Goal: Information Seeking & Learning: Learn about a topic

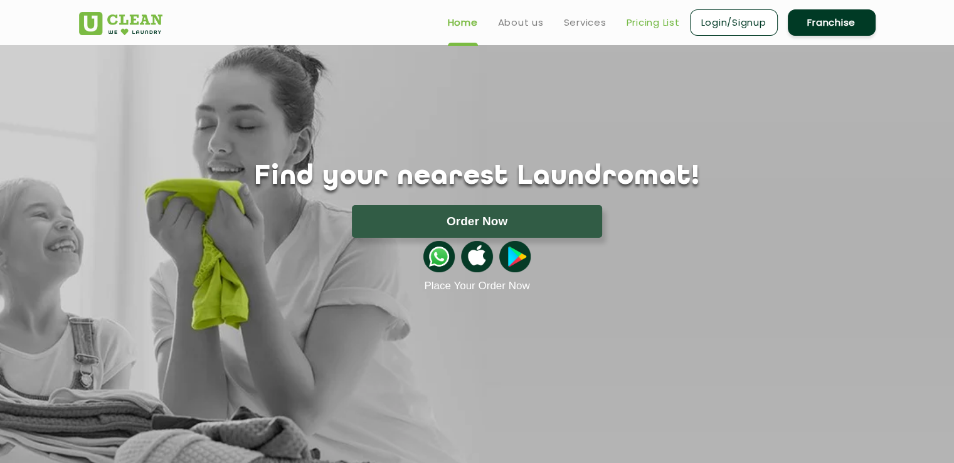
click at [652, 19] on link "Pricing List" at bounding box center [653, 22] width 53 height 15
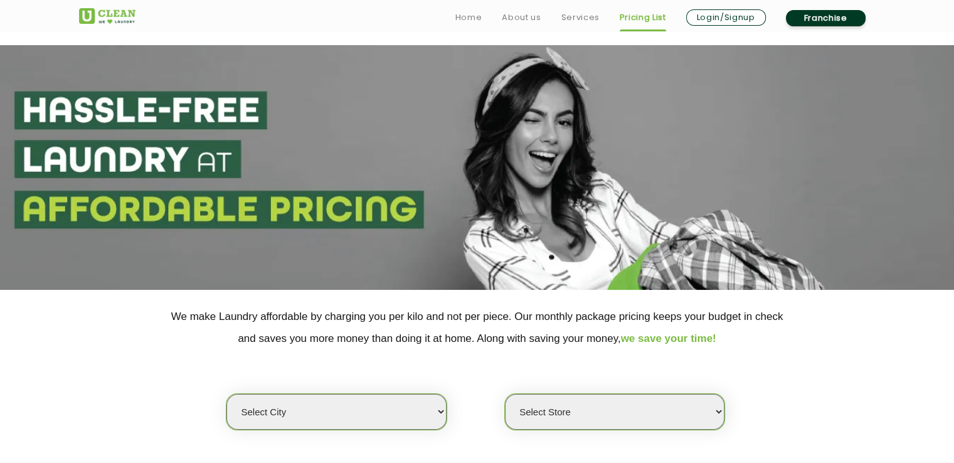
scroll to position [125, 0]
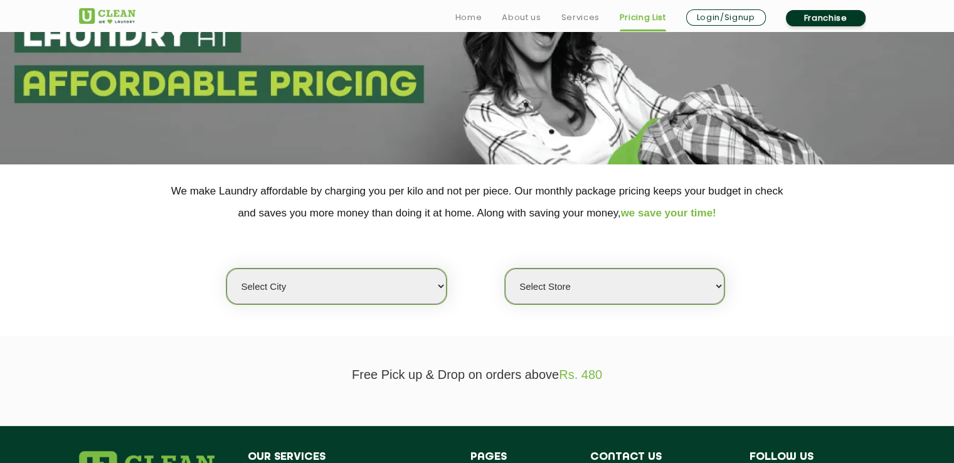
click at [415, 282] on select "Select city [GEOGRAPHIC_DATA] [GEOGRAPHIC_DATA] [GEOGRAPHIC_DATA] [GEOGRAPHIC_D…" at bounding box center [336, 287] width 220 height 36
select select "125"
click at [308, 291] on select "Select city [GEOGRAPHIC_DATA] [GEOGRAPHIC_DATA] [GEOGRAPHIC_DATA] [GEOGRAPHIC_D…" at bounding box center [336, 287] width 220 height 36
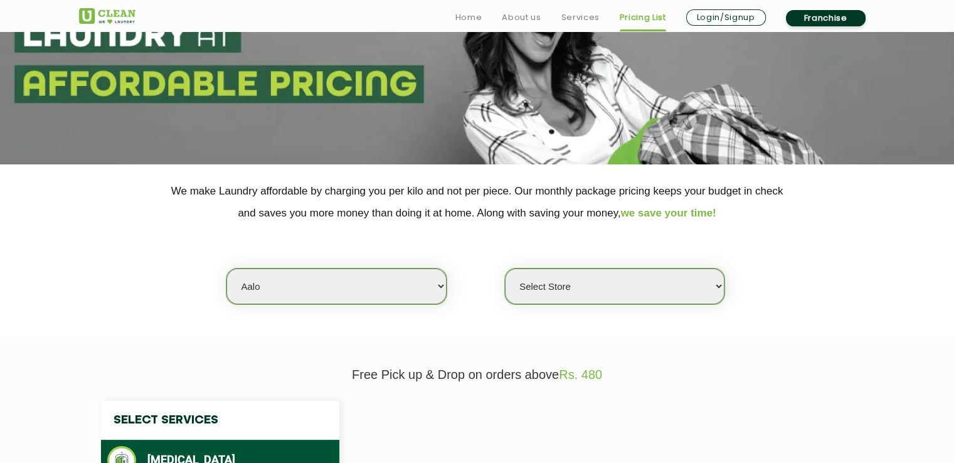
select select "0"
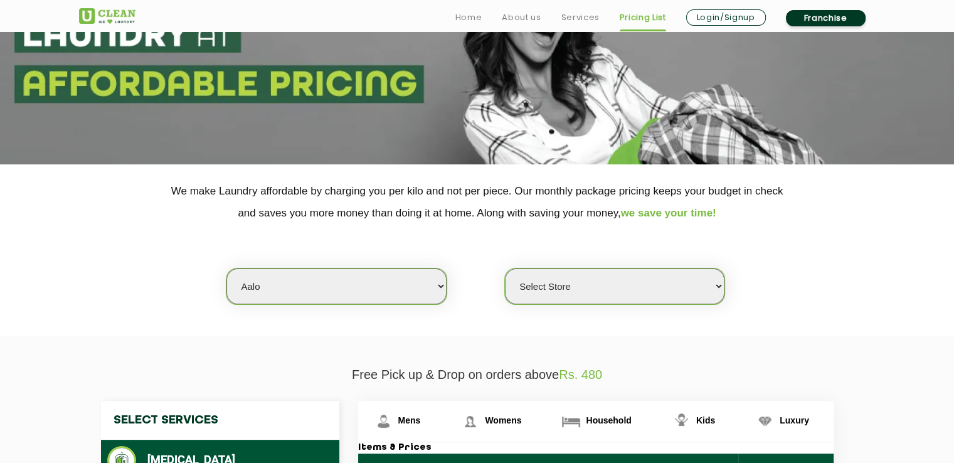
click at [404, 292] on select "Select city [GEOGRAPHIC_DATA] [GEOGRAPHIC_DATA] [GEOGRAPHIC_DATA] [GEOGRAPHIC_D…" at bounding box center [336, 287] width 220 height 36
select select "141"
click at [226, 269] on select "Select city [GEOGRAPHIC_DATA] [GEOGRAPHIC_DATA] [GEOGRAPHIC_DATA] [GEOGRAPHIC_D…" at bounding box center [336, 287] width 220 height 36
click at [531, 279] on select "Select Store UClean Sriganganagar" at bounding box center [615, 287] width 220 height 36
select select "405"
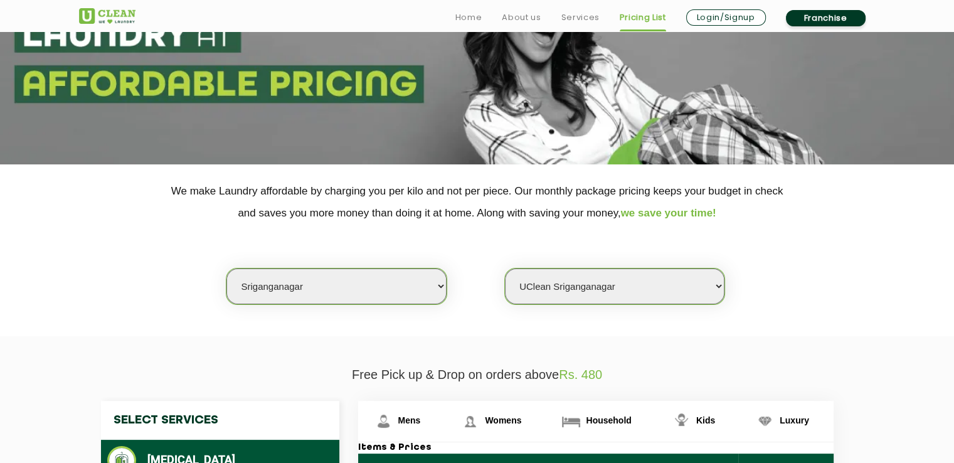
click at [505, 269] on select "Select Store UClean Sriganganagar" at bounding box center [615, 287] width 220 height 36
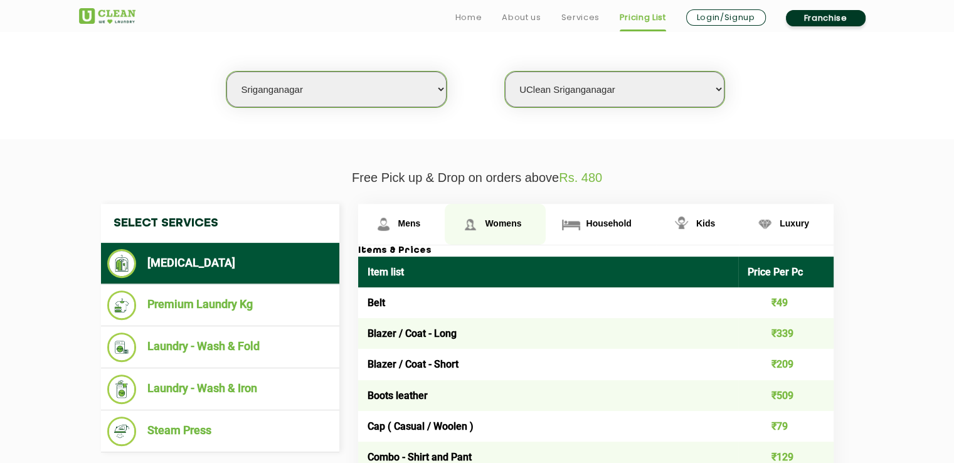
scroll to position [376, 0]
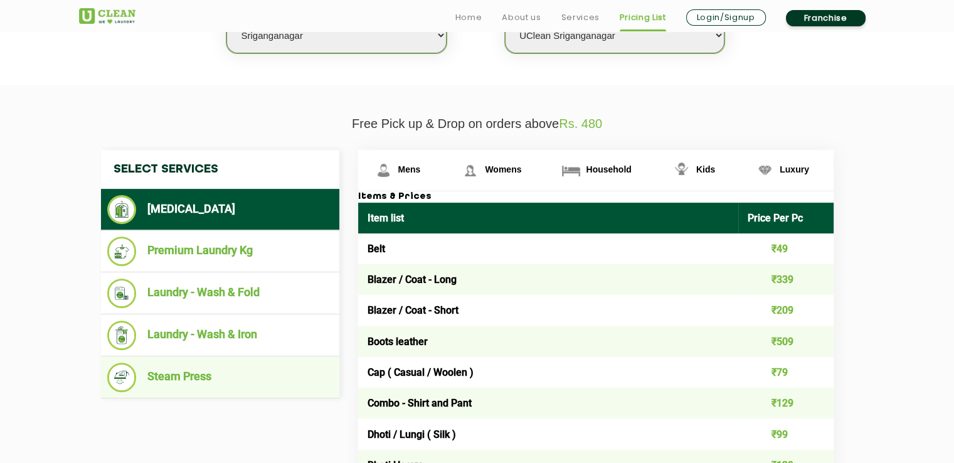
click at [188, 386] on li "Steam Press" at bounding box center [220, 377] width 226 height 29
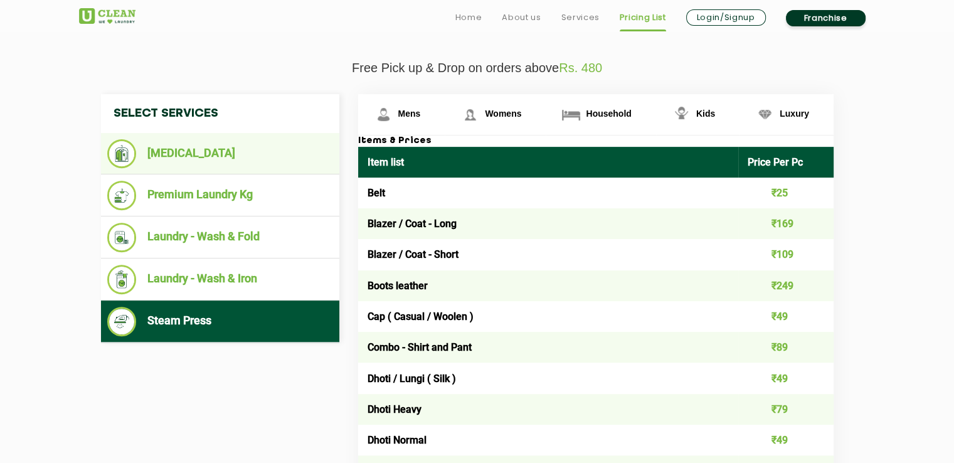
scroll to position [439, 0]
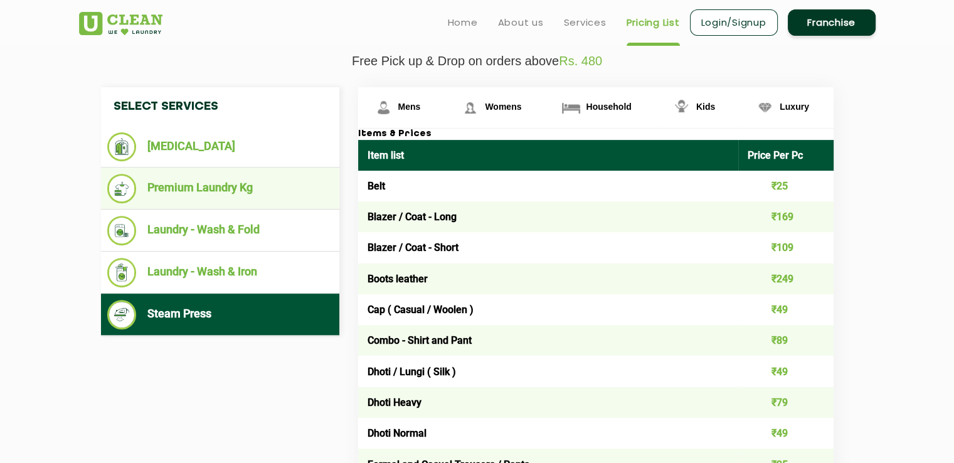
click at [212, 186] on li "Premium Laundry Kg" at bounding box center [220, 188] width 226 height 29
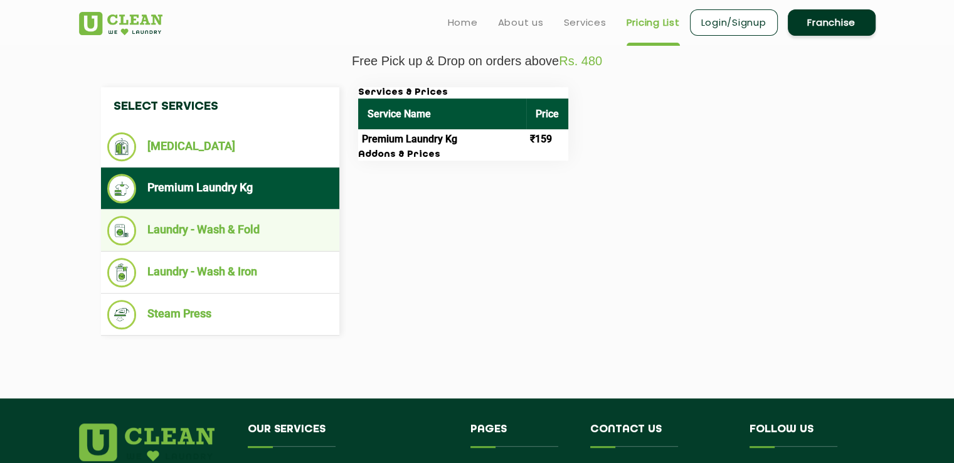
click at [216, 232] on li "Laundry - Wash & Fold" at bounding box center [220, 230] width 226 height 29
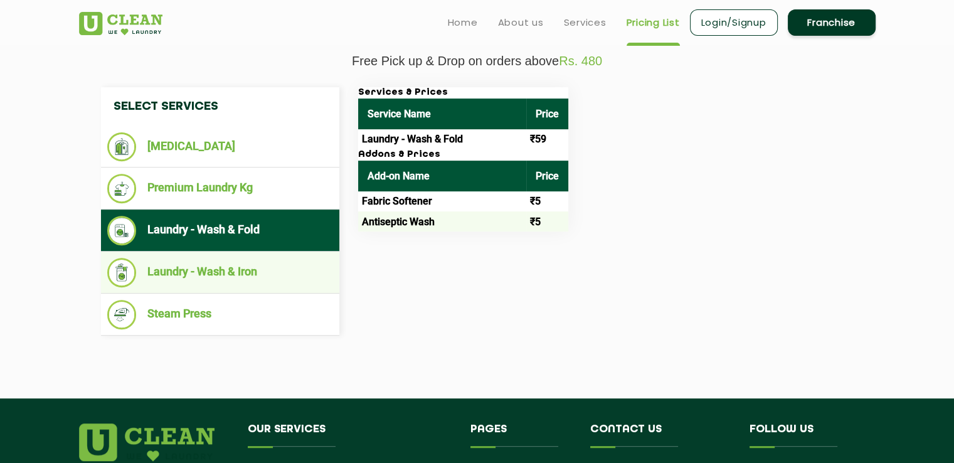
click at [213, 263] on li "Laundry - Wash & Iron" at bounding box center [220, 272] width 226 height 29
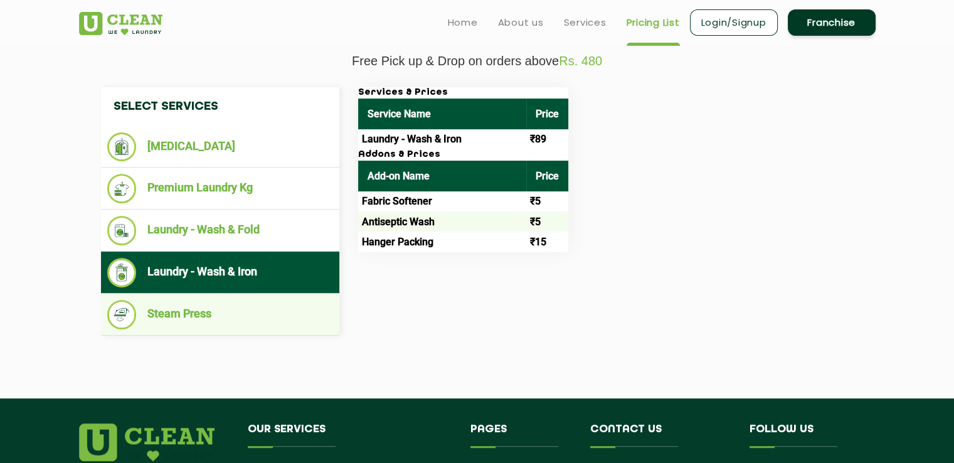
click at [174, 312] on li "Steam Press" at bounding box center [220, 314] width 226 height 29
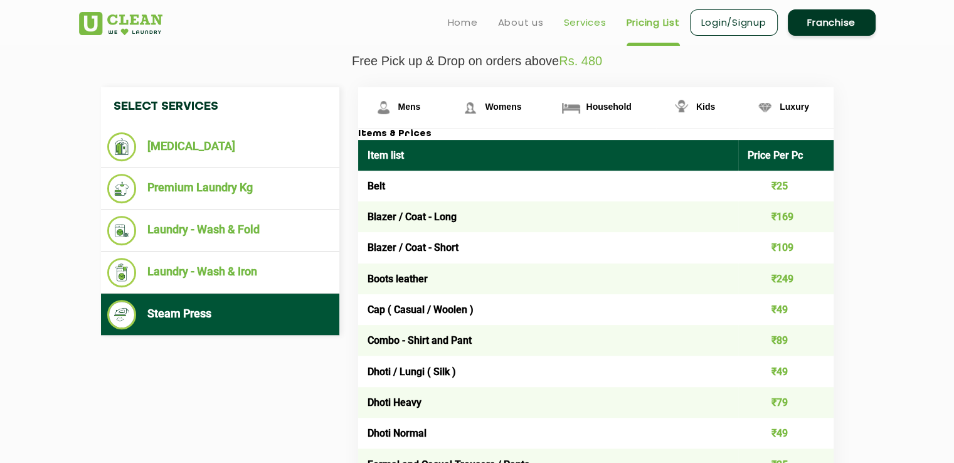
click at [565, 21] on link "Services" at bounding box center [585, 22] width 43 height 15
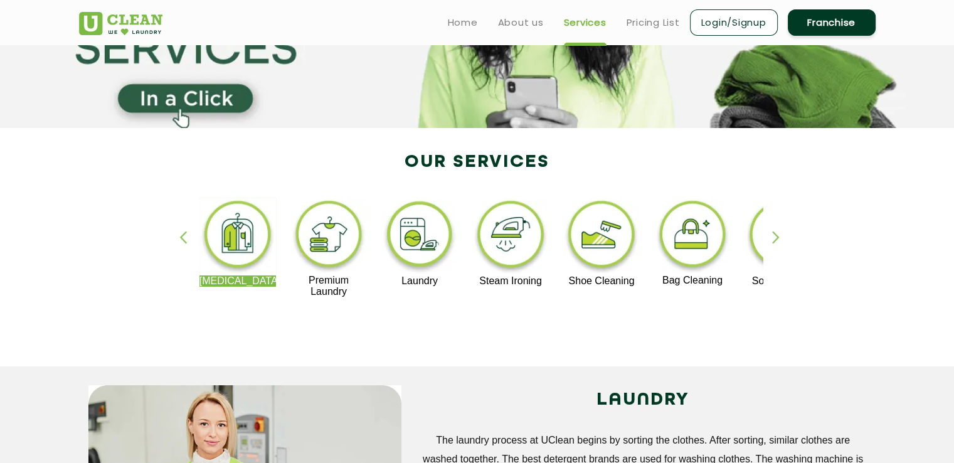
scroll to position [188, 0]
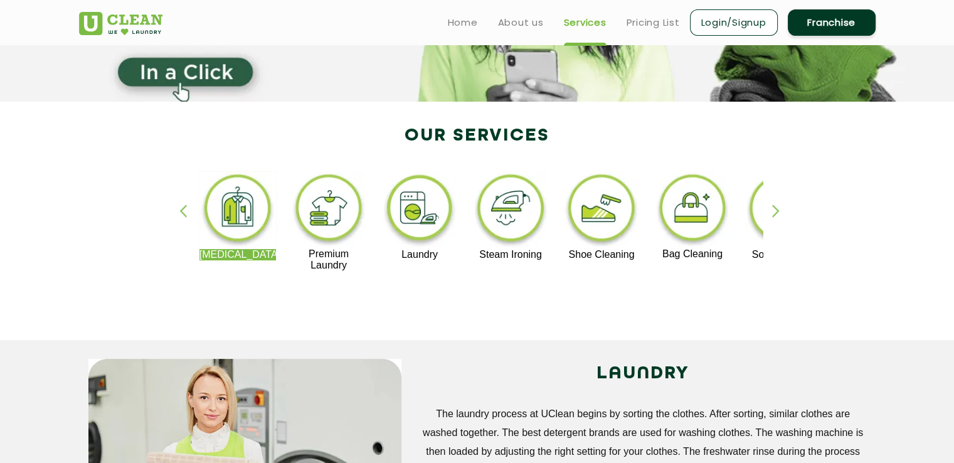
click at [780, 211] on div "button" at bounding box center [781, 222] width 19 height 35
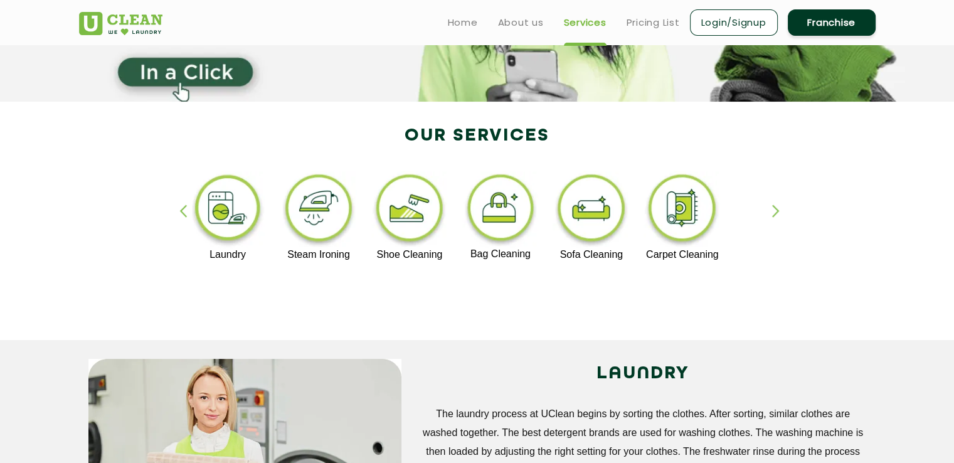
click at [592, 206] on img at bounding box center [591, 210] width 77 height 78
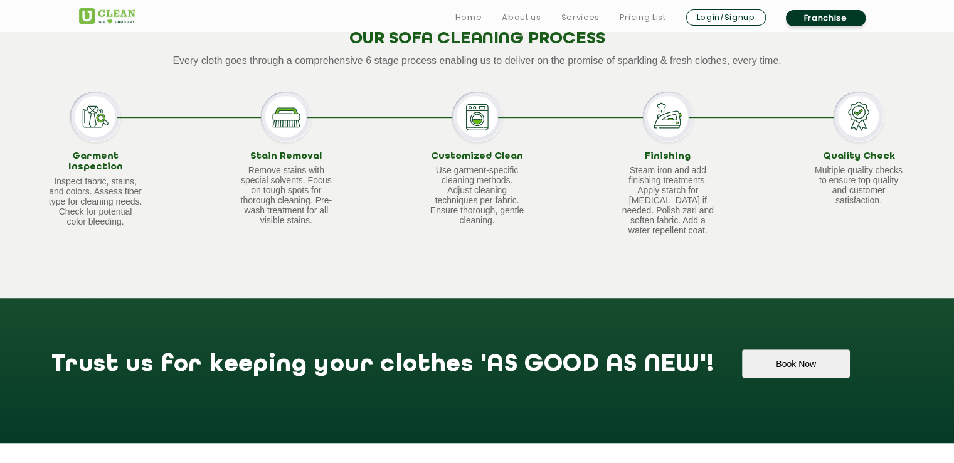
scroll to position [1129, 0]
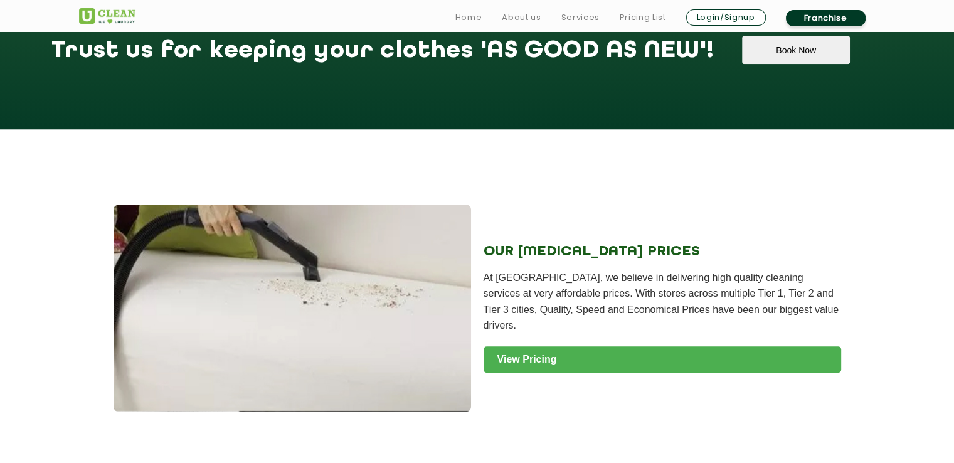
click at [551, 358] on link "View Pricing" at bounding box center [663, 359] width 358 height 26
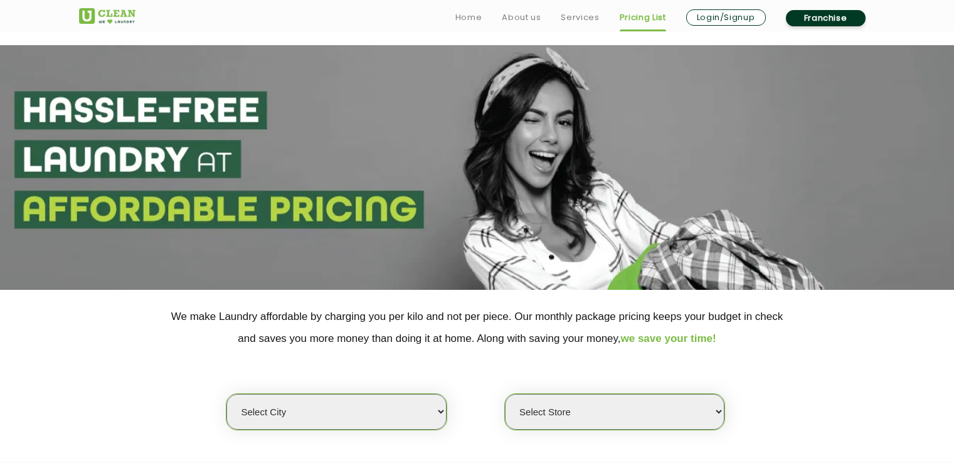
scroll to position [188, 0]
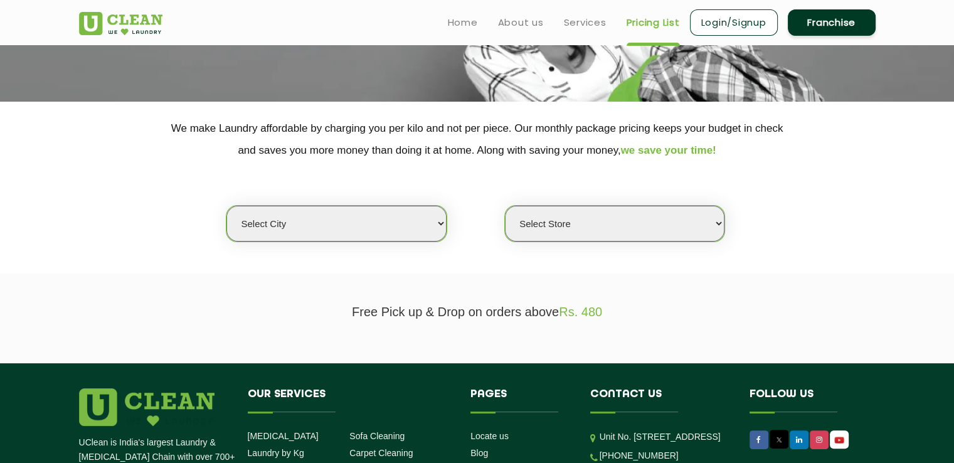
click at [362, 219] on select "Select city [GEOGRAPHIC_DATA] [GEOGRAPHIC_DATA] [GEOGRAPHIC_DATA] [GEOGRAPHIC_D…" at bounding box center [336, 224] width 220 height 36
select select "141"
click at [226, 206] on select "Select city [GEOGRAPHIC_DATA] [GEOGRAPHIC_DATA] [GEOGRAPHIC_DATA] [GEOGRAPHIC_D…" at bounding box center [336, 224] width 220 height 36
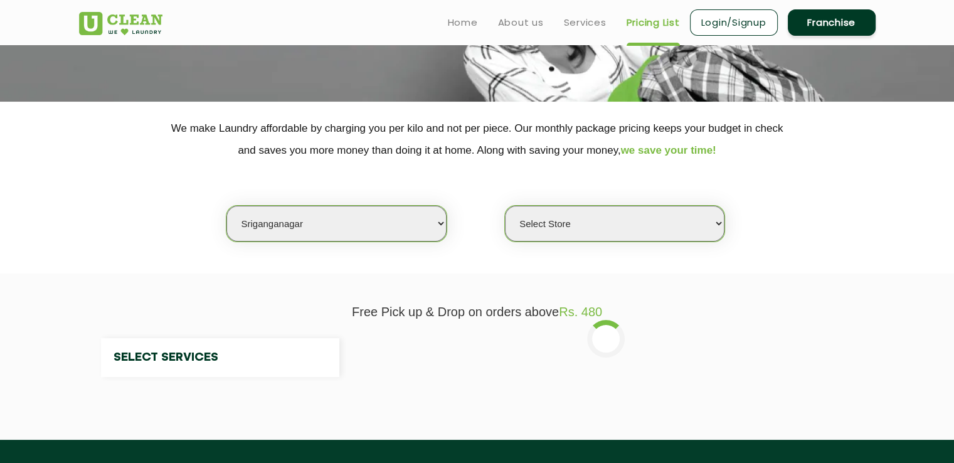
select select "0"
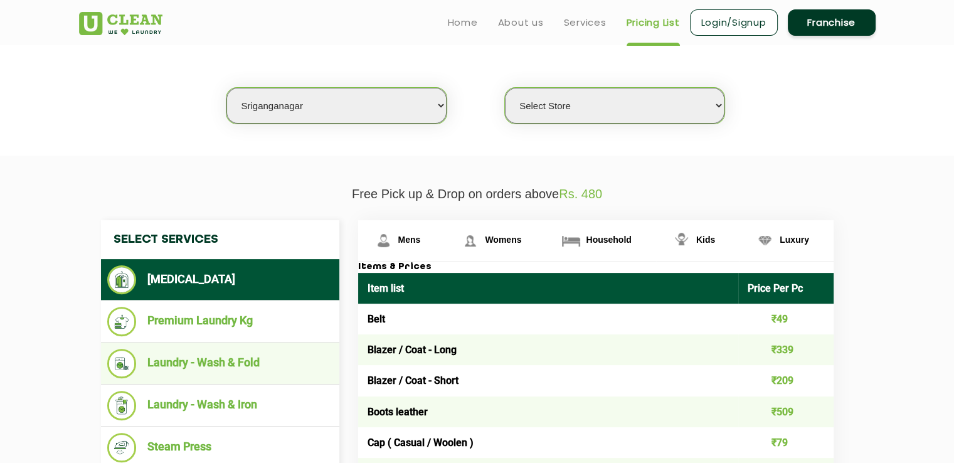
scroll to position [314, 0]
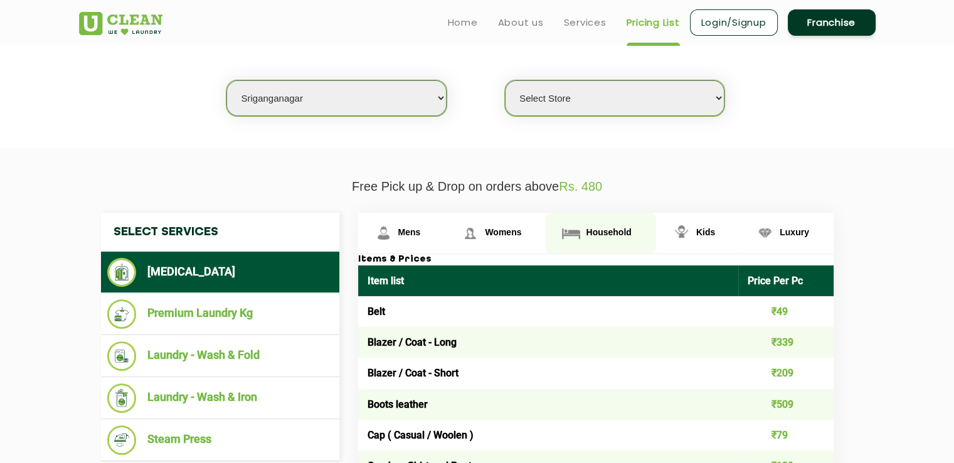
click at [612, 224] on link "Household" at bounding box center [601, 233] width 110 height 41
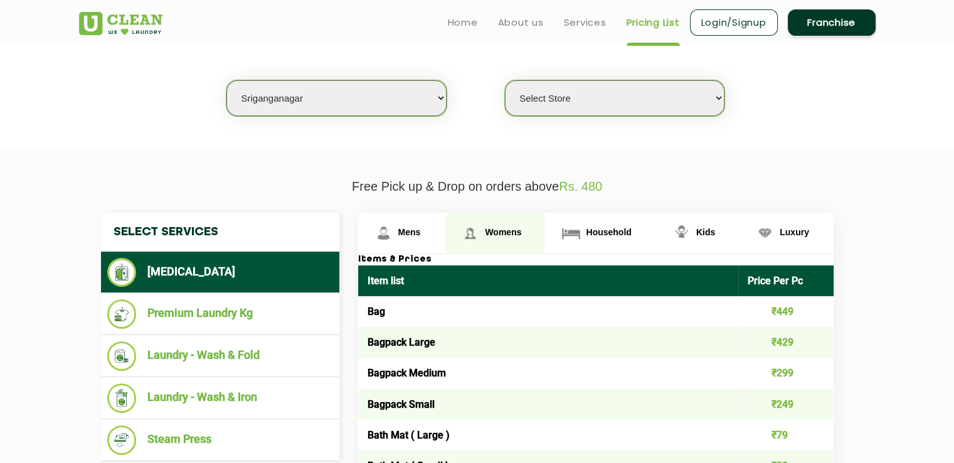
click at [499, 231] on span "Womens" at bounding box center [503, 232] width 36 height 10
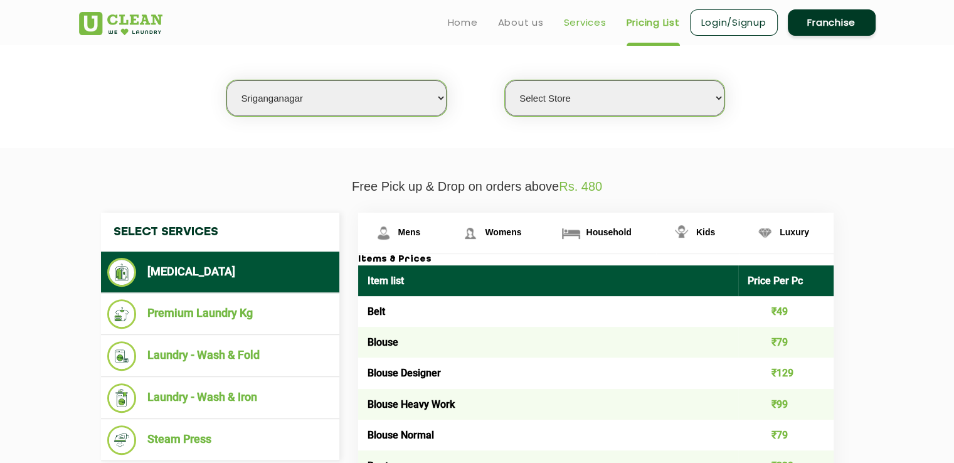
click at [595, 25] on link "Services" at bounding box center [585, 22] width 43 height 15
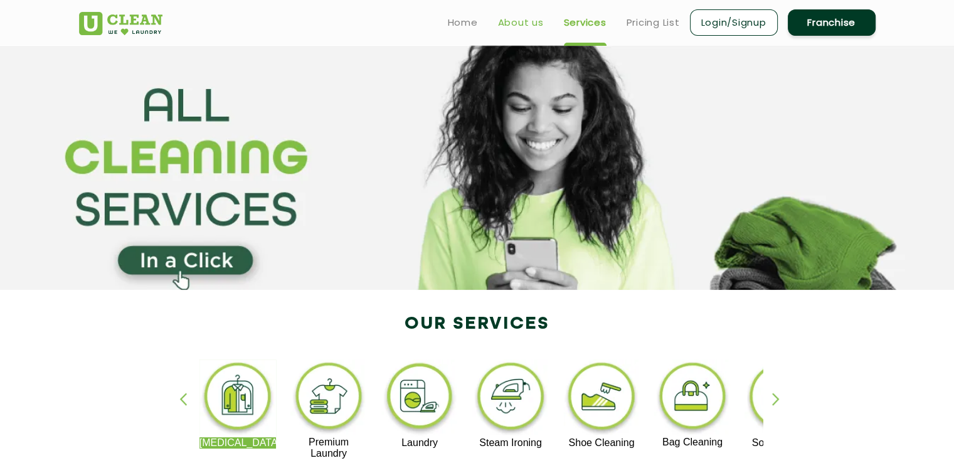
click at [514, 22] on link "About us" at bounding box center [521, 22] width 46 height 15
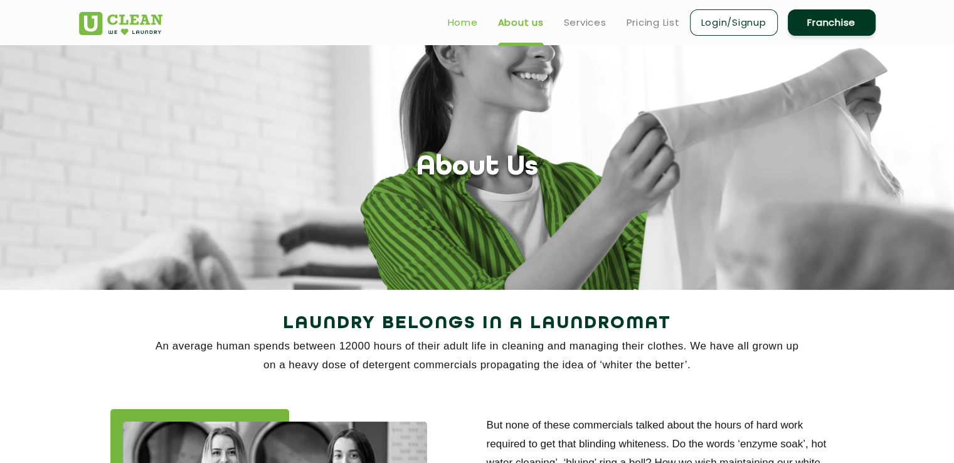
click at [459, 19] on link "Home" at bounding box center [463, 22] width 30 height 15
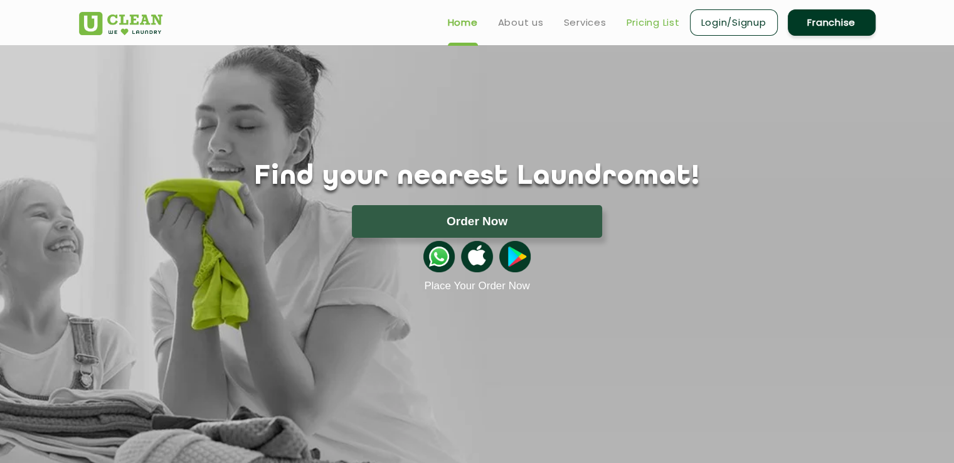
click at [658, 21] on link "Pricing List" at bounding box center [653, 22] width 53 height 15
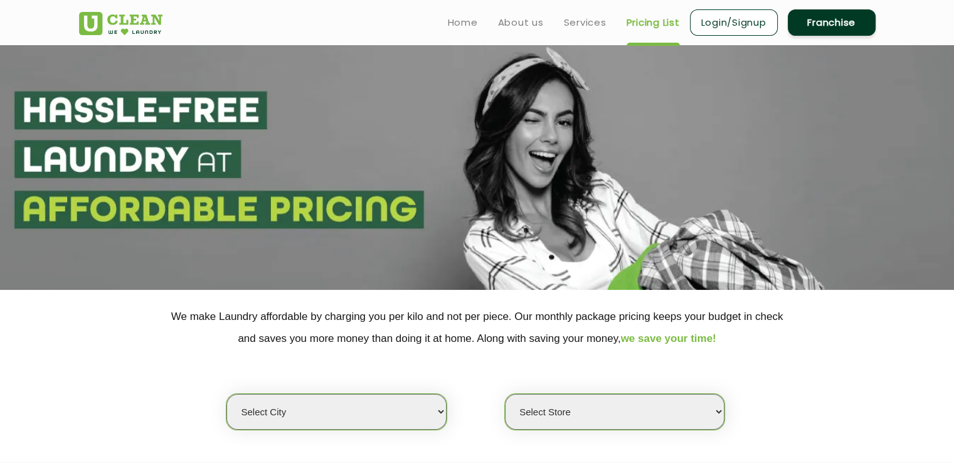
click at [423, 412] on select "Select city [GEOGRAPHIC_DATA] [GEOGRAPHIC_DATA] [GEOGRAPHIC_DATA] [GEOGRAPHIC_D…" at bounding box center [336, 412] width 220 height 36
select select "141"
click at [226, 394] on select "Select city [GEOGRAPHIC_DATA] [GEOGRAPHIC_DATA] [GEOGRAPHIC_DATA] [GEOGRAPHIC_D…" at bounding box center [336, 412] width 220 height 36
click at [605, 407] on select "Select Store UClean Sriganganagar" at bounding box center [615, 412] width 220 height 36
select select "405"
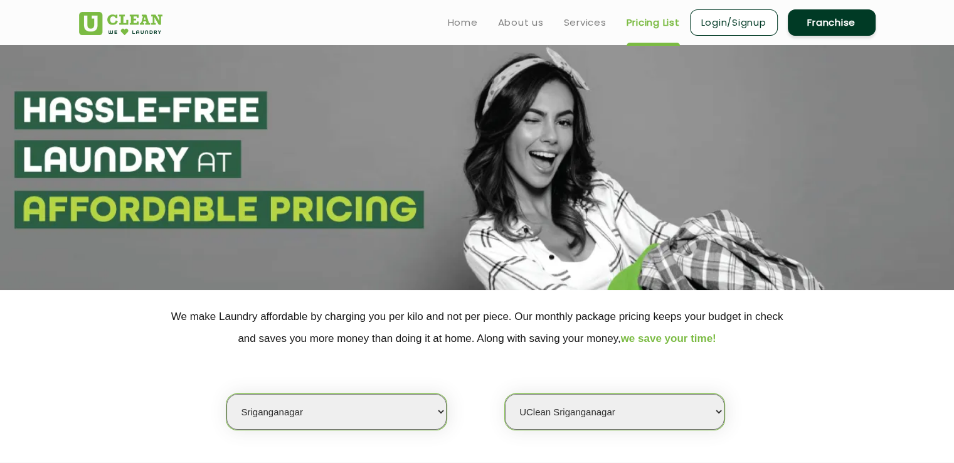
click at [505, 394] on select "Select Store UClean Sriganganagar" at bounding box center [615, 412] width 220 height 36
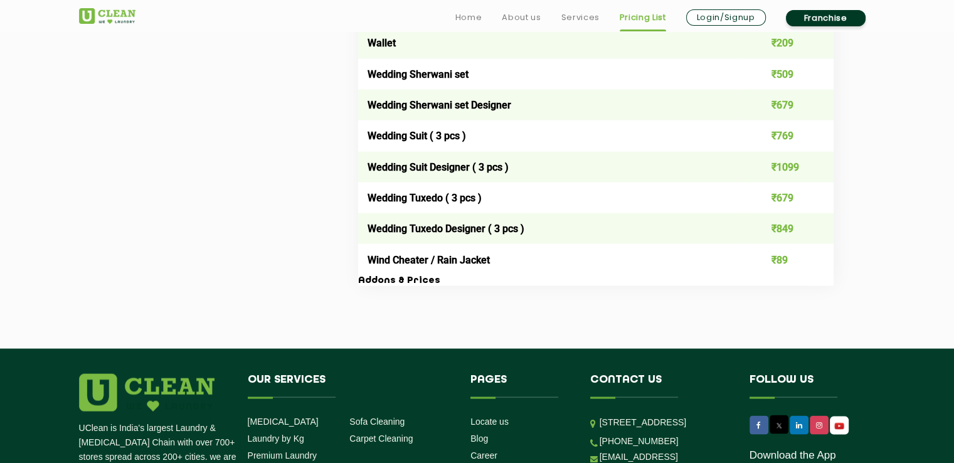
scroll to position [2698, 0]
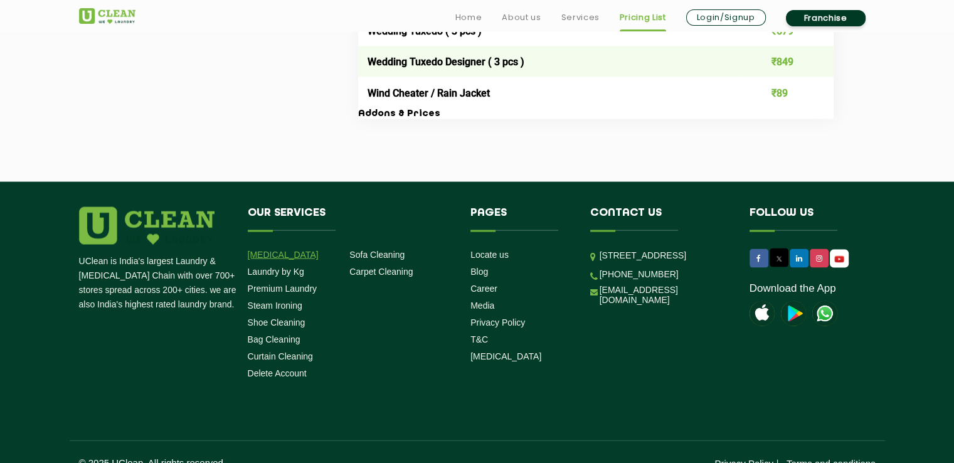
click at [273, 260] on link "[MEDICAL_DATA]" at bounding box center [283, 255] width 71 height 10
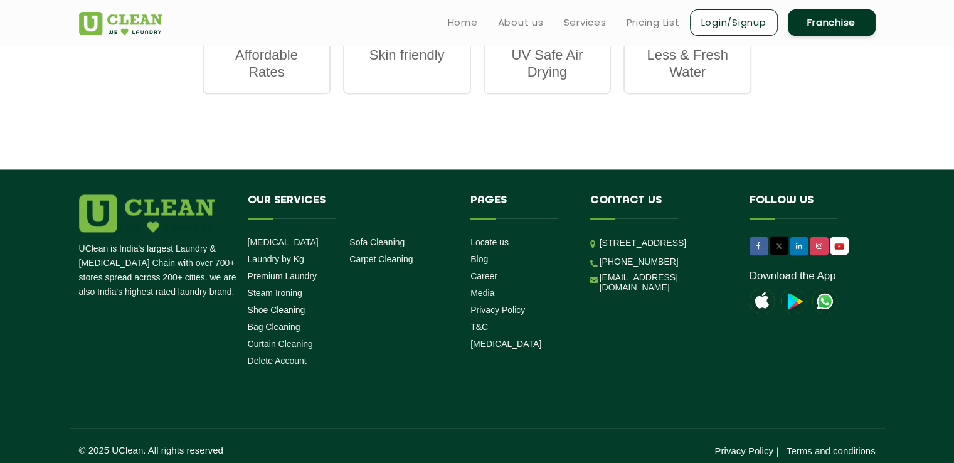
scroll to position [1680, 0]
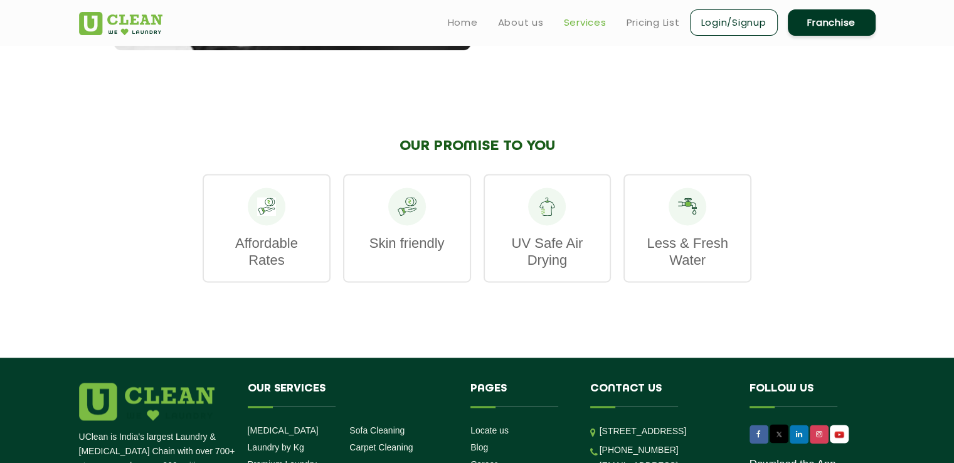
click at [575, 22] on link "Services" at bounding box center [585, 22] width 43 height 15
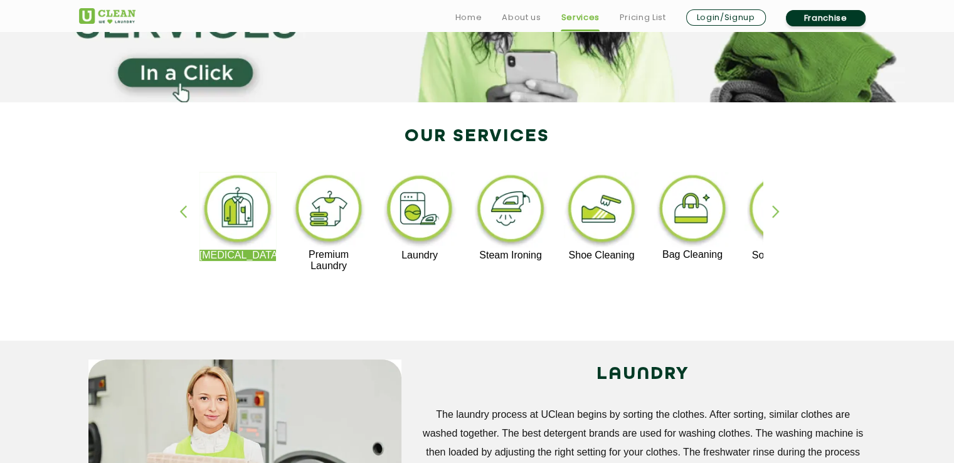
scroll to position [188, 0]
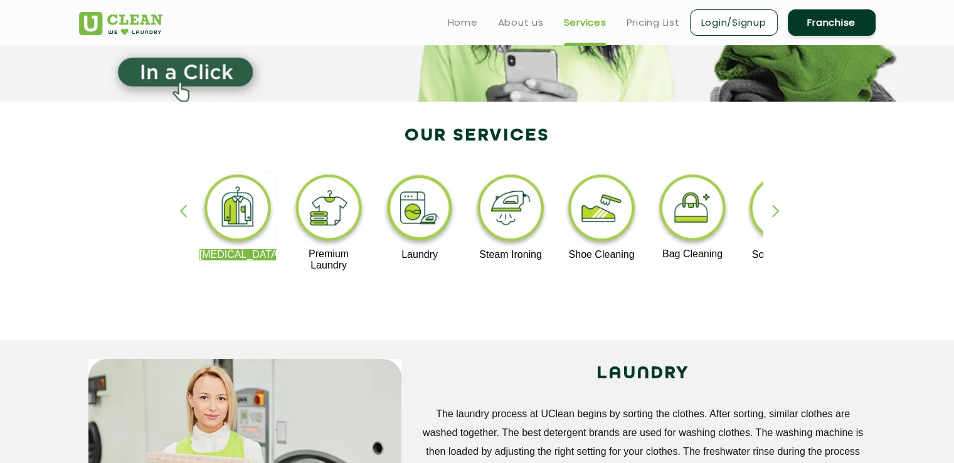
click at [779, 213] on div "button" at bounding box center [781, 222] width 19 height 35
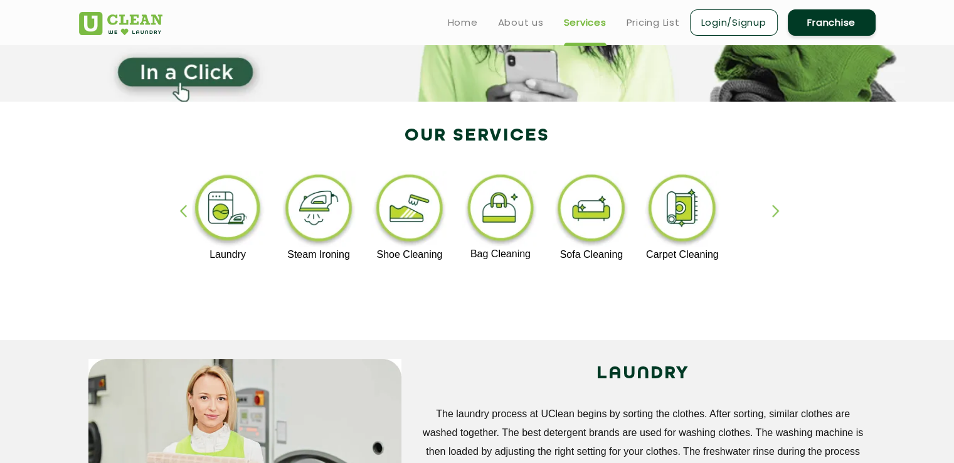
click at [184, 215] on div "button" at bounding box center [188, 222] width 19 height 35
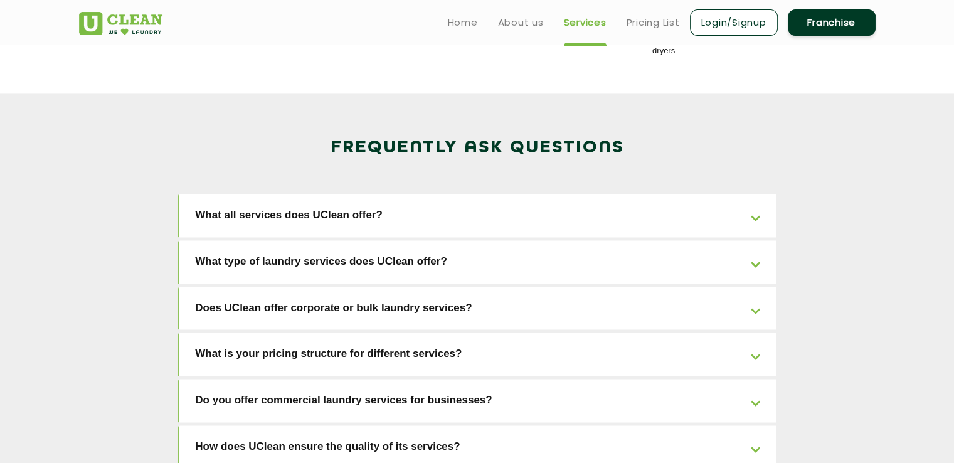
scroll to position [1819, 0]
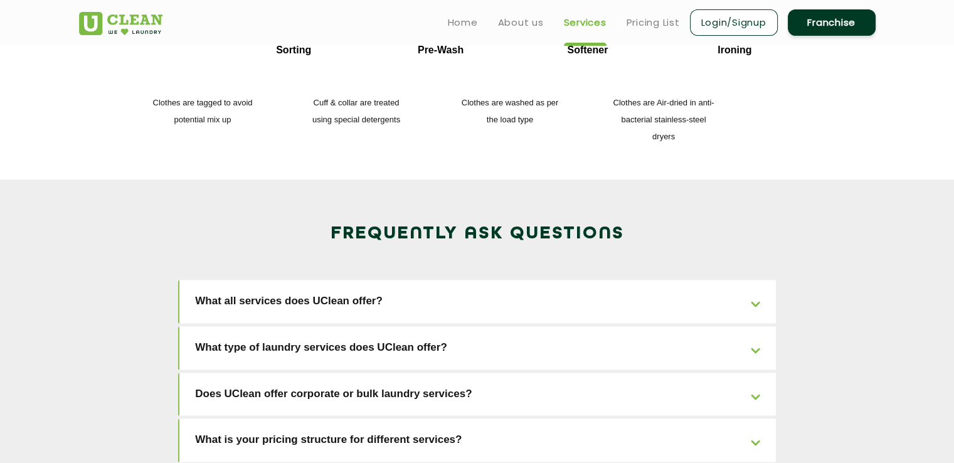
click at [753, 280] on link "What all services does UClean offer?" at bounding box center [477, 301] width 597 height 43
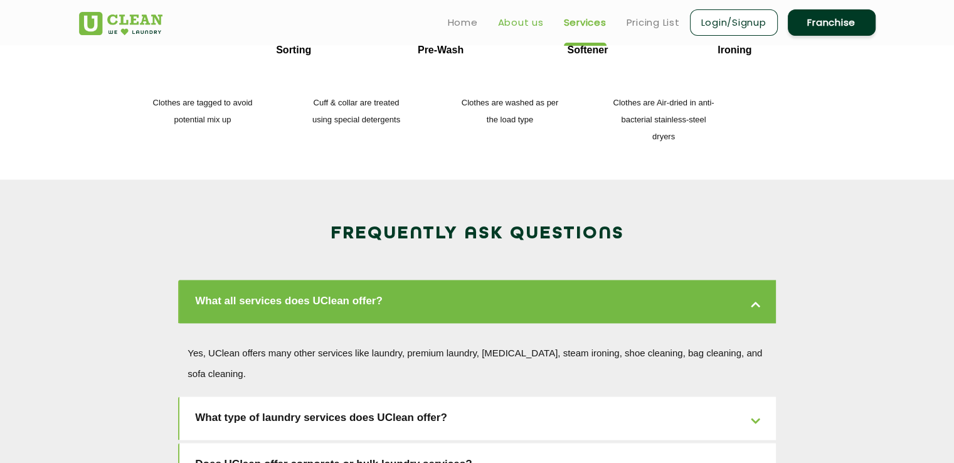
click at [518, 21] on link "About us" at bounding box center [521, 22] width 46 height 15
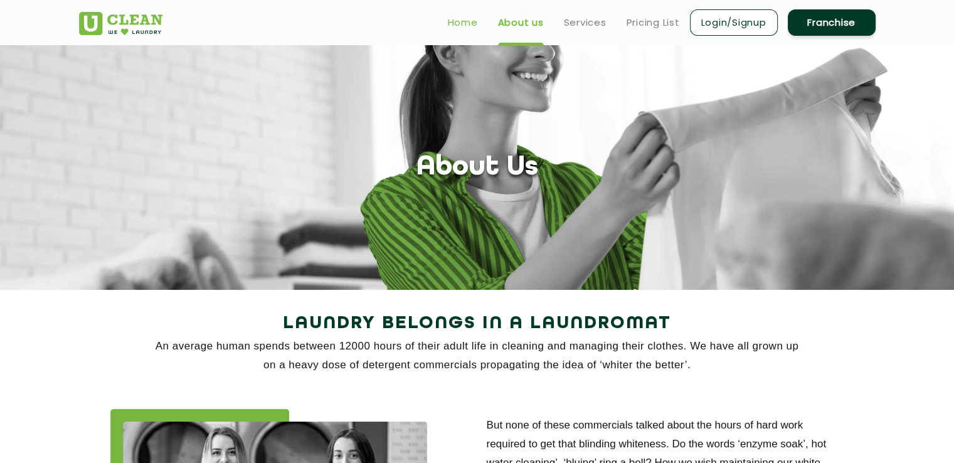
click at [464, 20] on link "Home" at bounding box center [463, 22] width 30 height 15
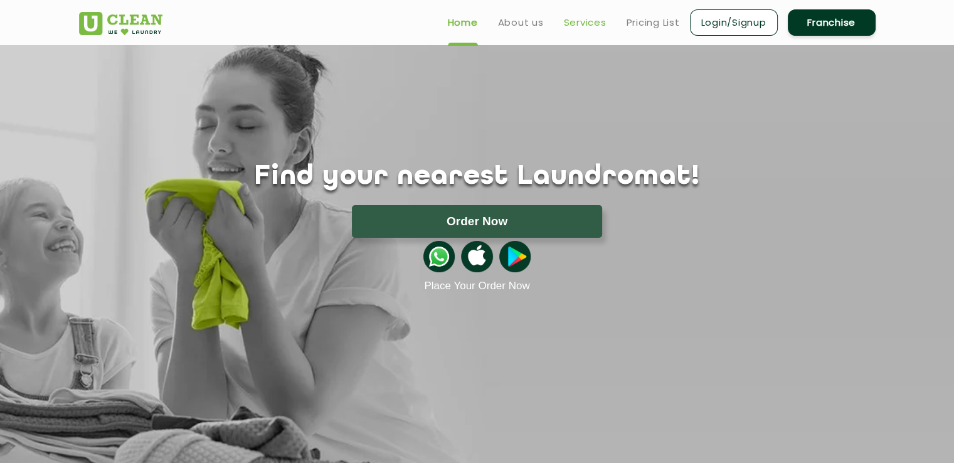
click at [573, 26] on link "Services" at bounding box center [585, 22] width 43 height 15
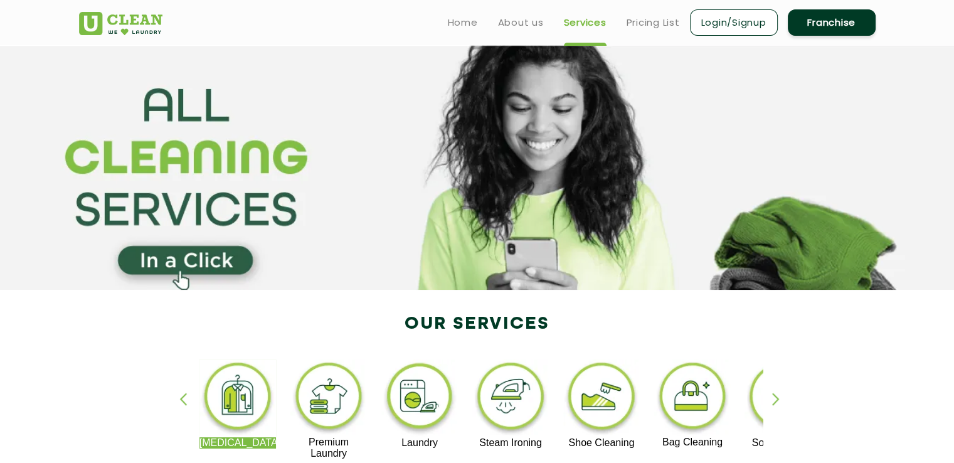
click at [196, 261] on section at bounding box center [477, 167] width 954 height 245
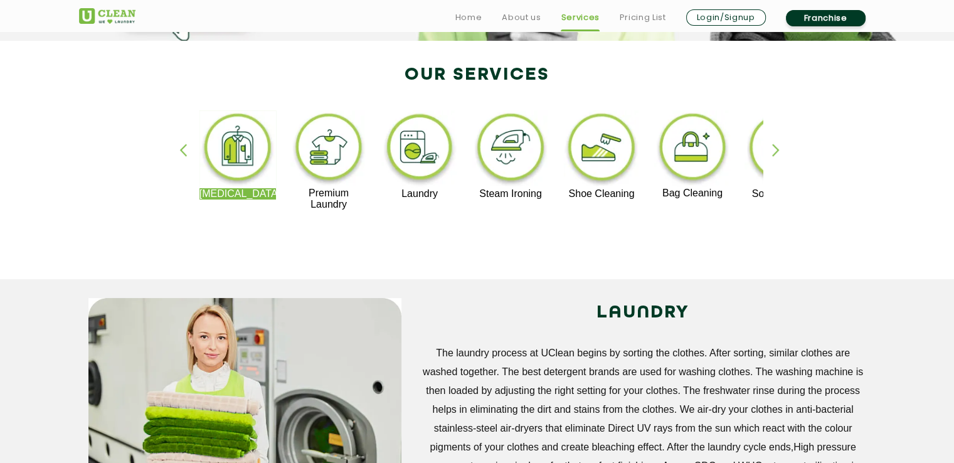
scroll to position [251, 0]
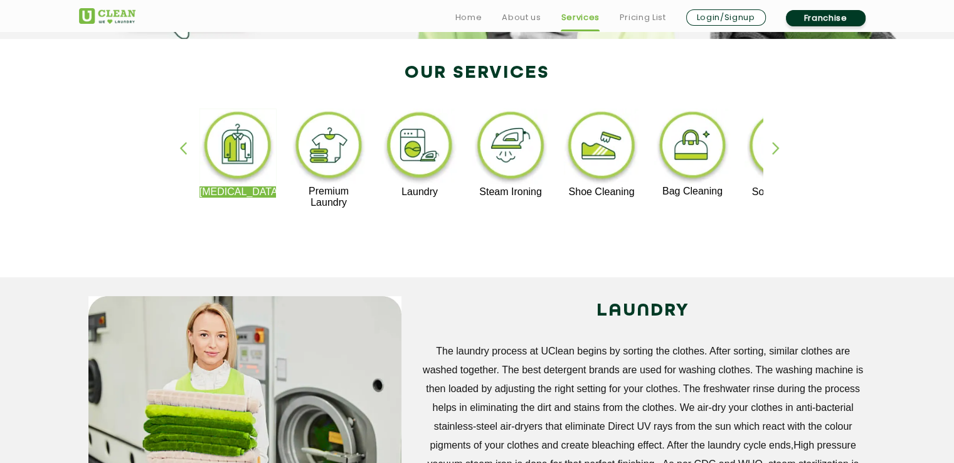
click at [778, 149] on div "button" at bounding box center [781, 159] width 19 height 35
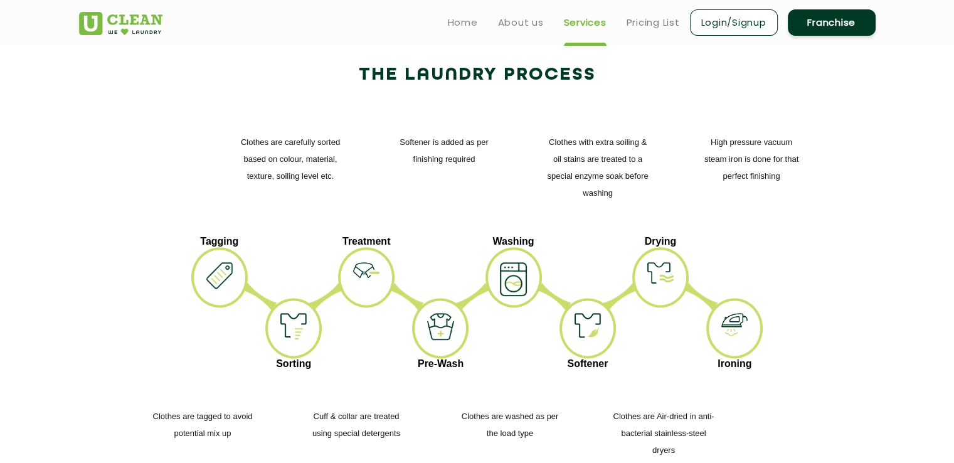
scroll to position [1066, 0]
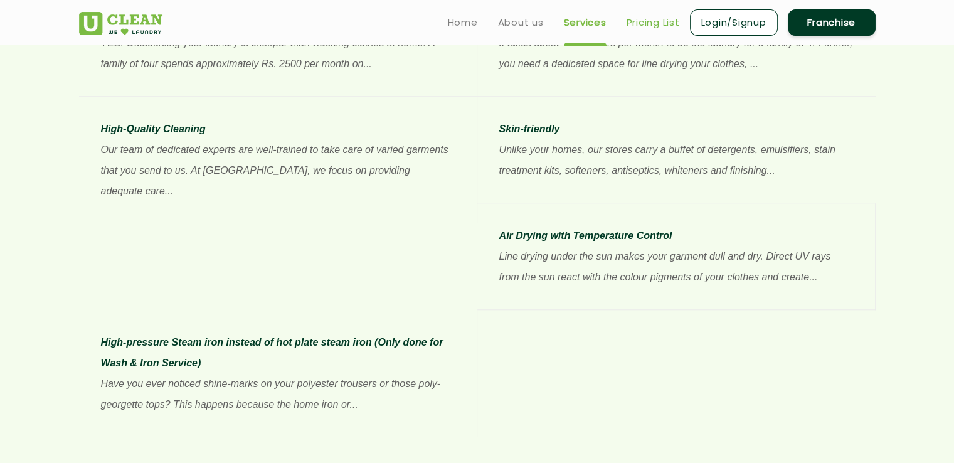
click at [644, 21] on link "Pricing List" at bounding box center [653, 22] width 53 height 15
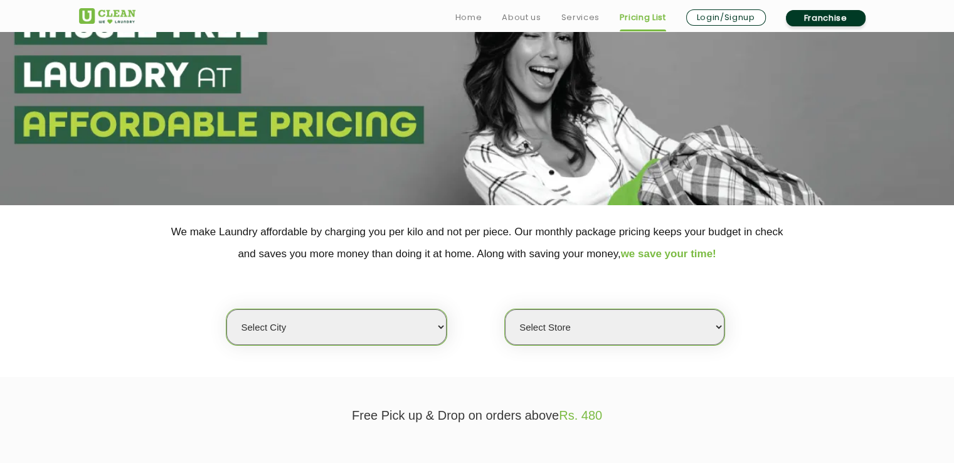
scroll to position [188, 0]
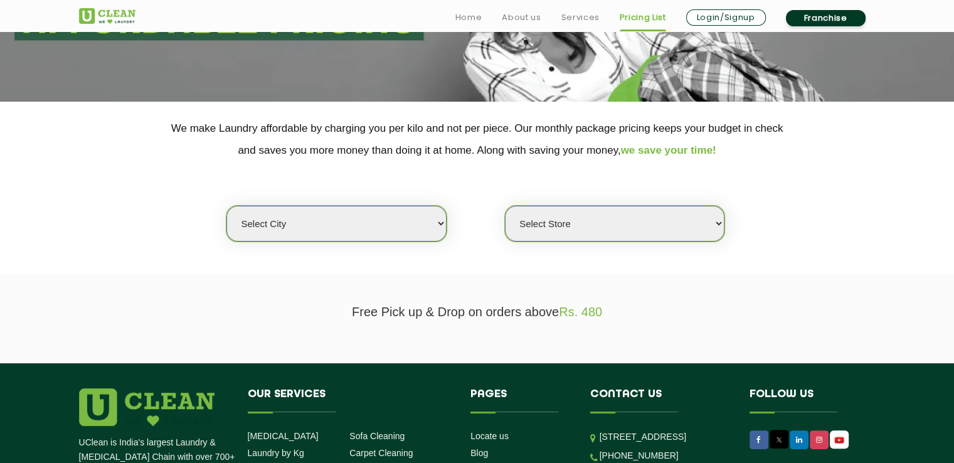
click at [412, 223] on select "Select city [GEOGRAPHIC_DATA] [GEOGRAPHIC_DATA] [GEOGRAPHIC_DATA] [GEOGRAPHIC_D…" at bounding box center [336, 224] width 220 height 36
select select "81"
click at [226, 206] on select "Select city [GEOGRAPHIC_DATA] [GEOGRAPHIC_DATA] [GEOGRAPHIC_DATA] [GEOGRAPHIC_D…" at bounding box center [336, 224] width 220 height 36
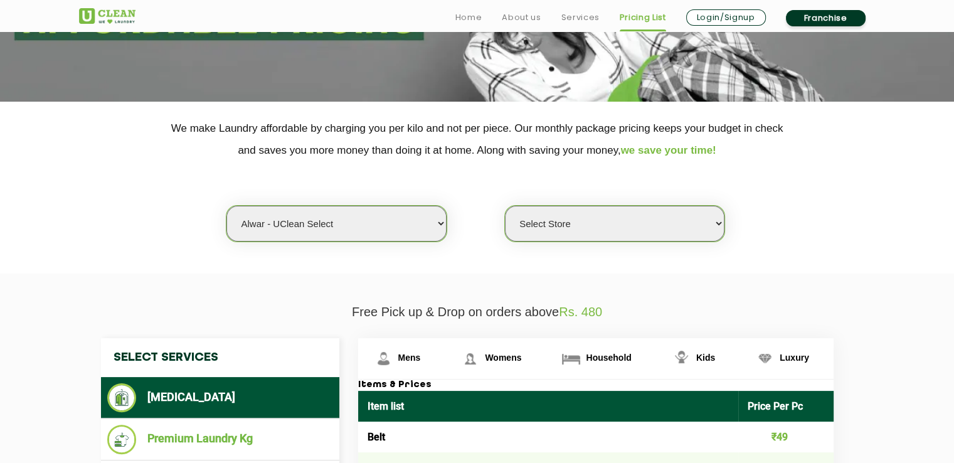
click at [572, 231] on select "Select Store UClean Select Alwar" at bounding box center [615, 224] width 220 height 36
select select "247"
click at [505, 206] on select "Select Store UClean Select Alwar" at bounding box center [615, 224] width 220 height 36
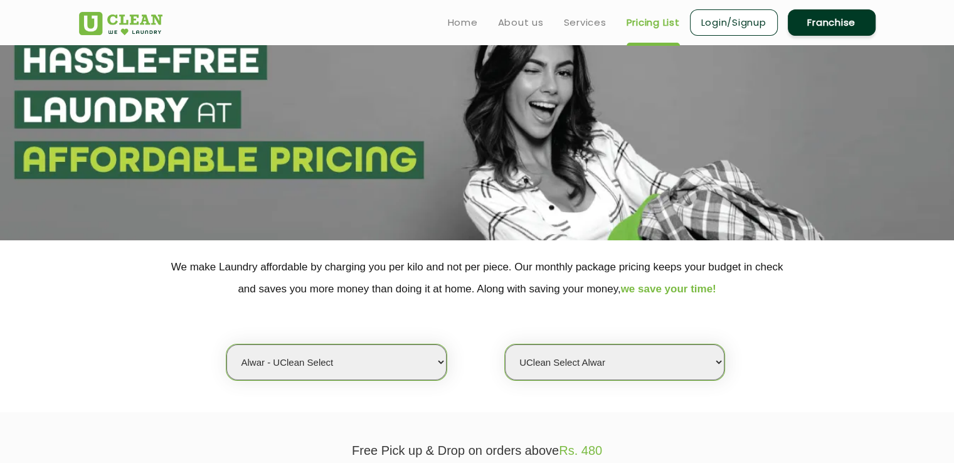
scroll to position [0, 0]
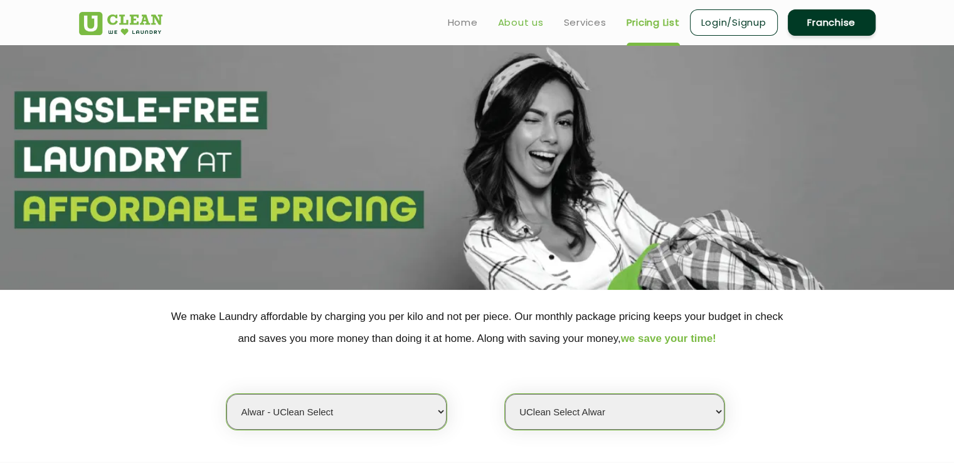
click at [513, 21] on link "About us" at bounding box center [521, 22] width 46 height 15
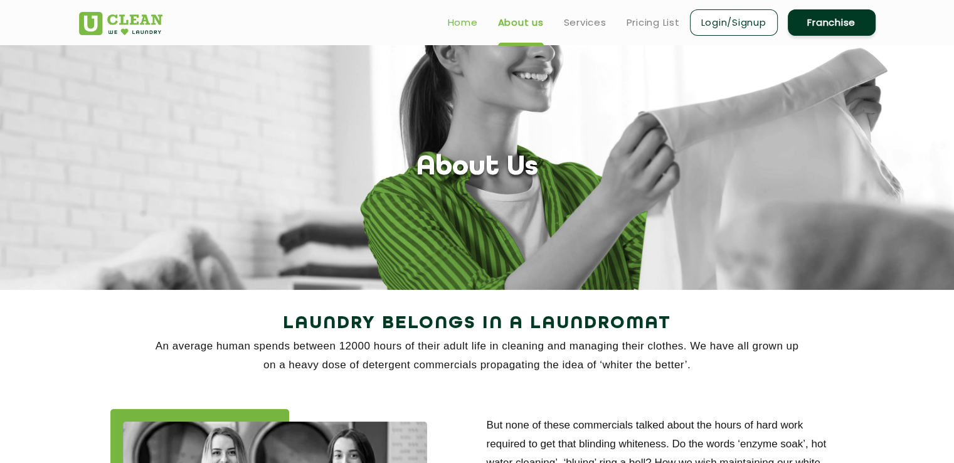
click at [457, 23] on link "Home" at bounding box center [463, 22] width 30 height 15
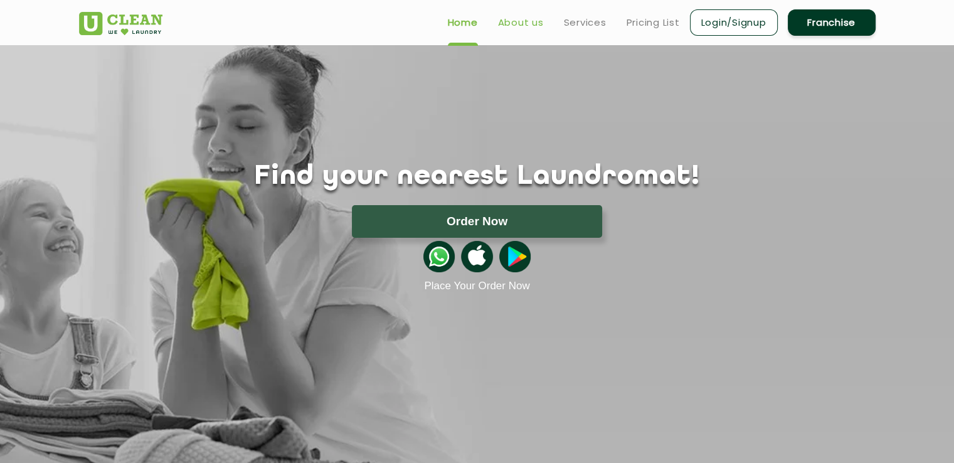
click at [526, 28] on link "About us" at bounding box center [521, 22] width 46 height 15
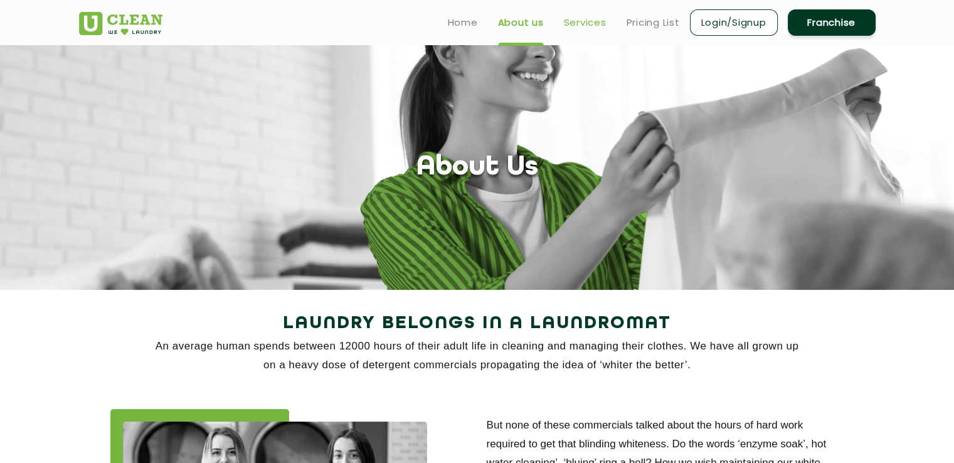
click at [585, 21] on link "Services" at bounding box center [585, 22] width 43 height 15
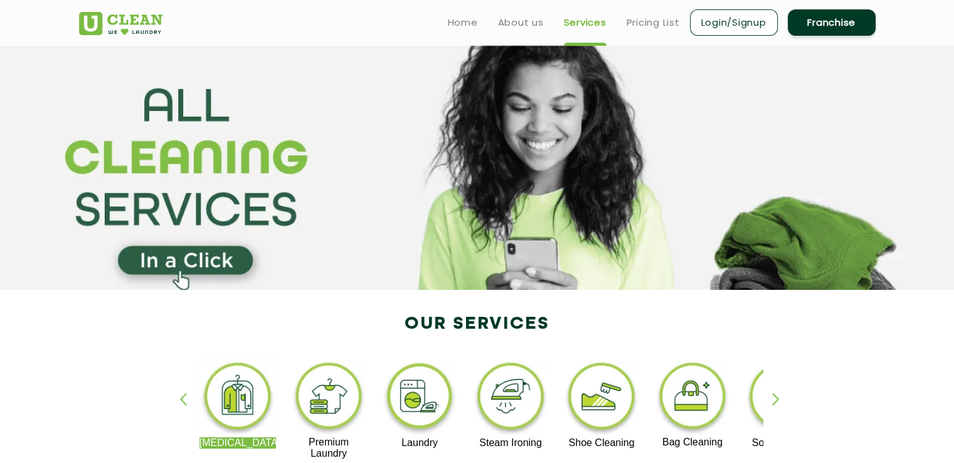
click at [178, 267] on section at bounding box center [477, 167] width 954 height 245
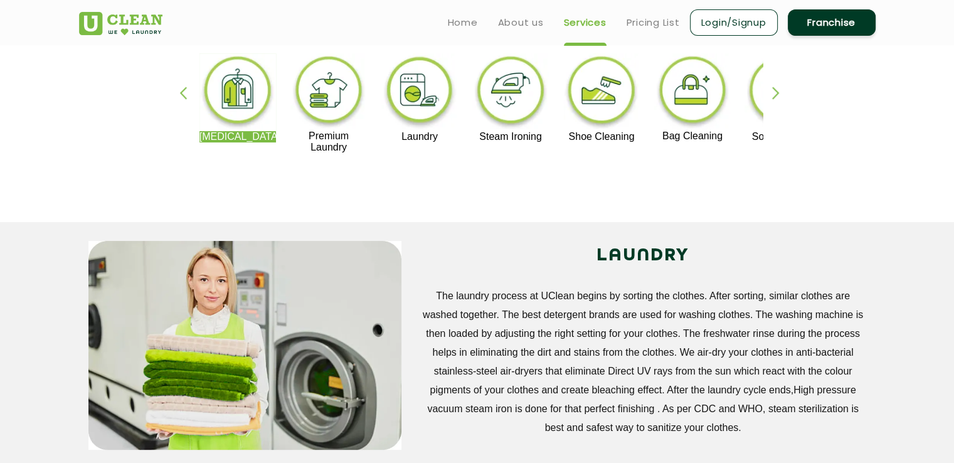
scroll to position [314, 0]
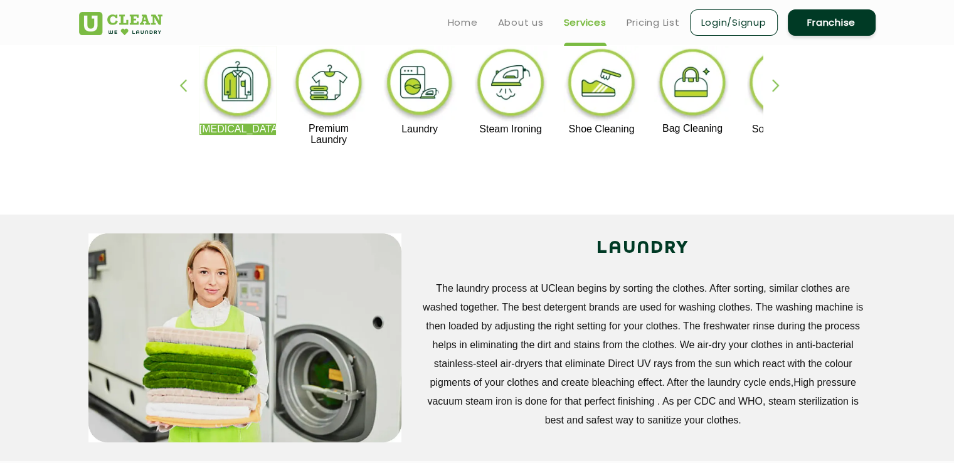
click at [775, 86] on div "button" at bounding box center [781, 96] width 19 height 35
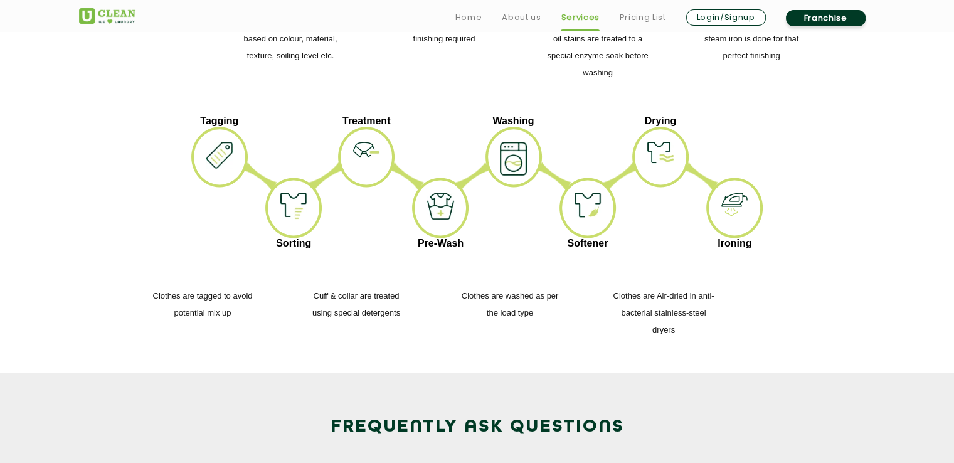
scroll to position [1694, 0]
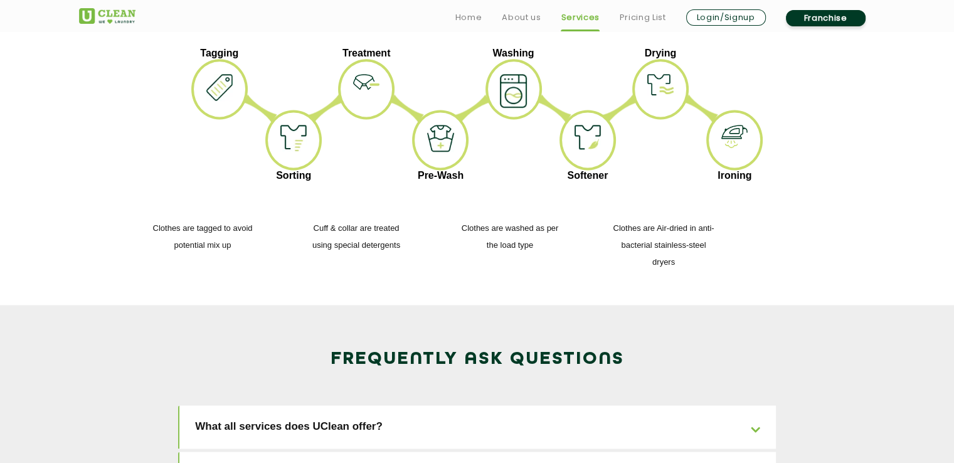
click at [348, 405] on link "What all services does UClean offer?" at bounding box center [477, 426] width 597 height 43
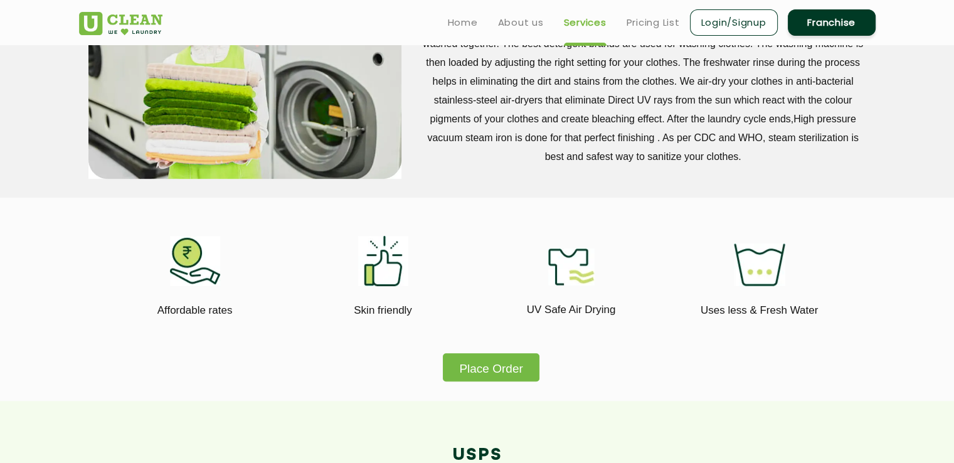
scroll to position [376, 0]
